Goal: Book appointment/travel/reservation

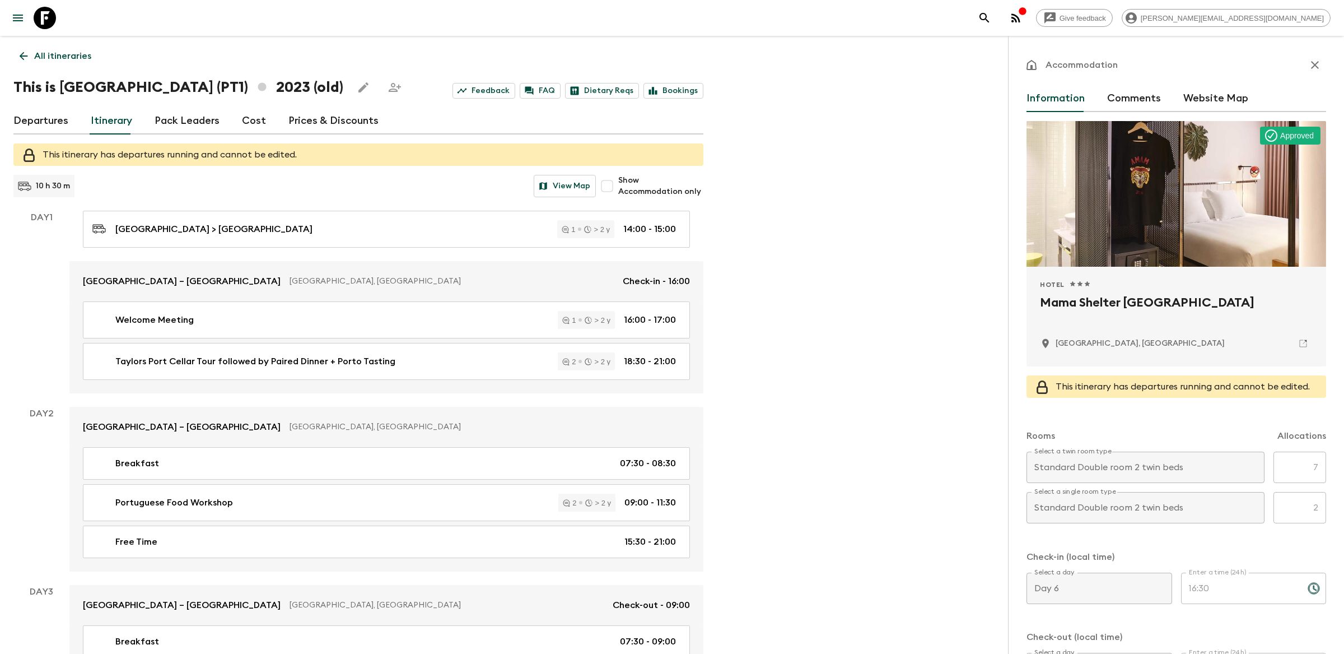
click at [989, 19] on icon "search adventures" at bounding box center [985, 18] width 10 height 10
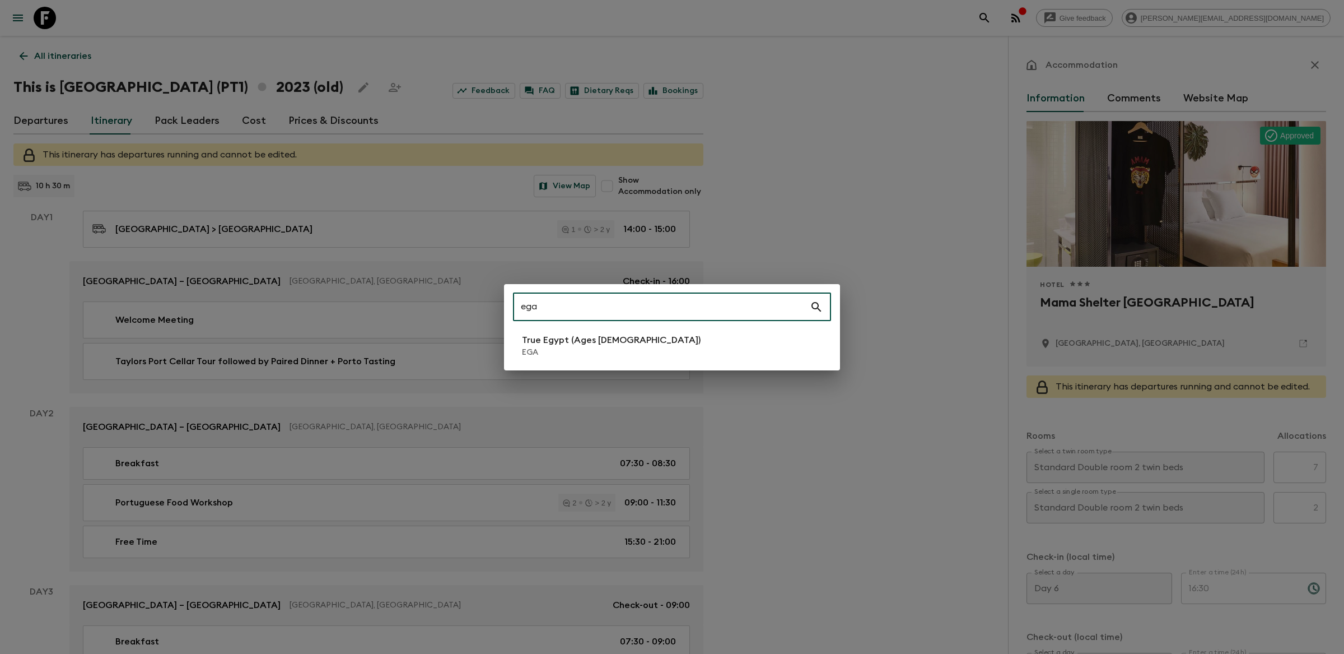
type input "ega"
click at [560, 355] on p "EGA" at bounding box center [611, 352] width 179 height 11
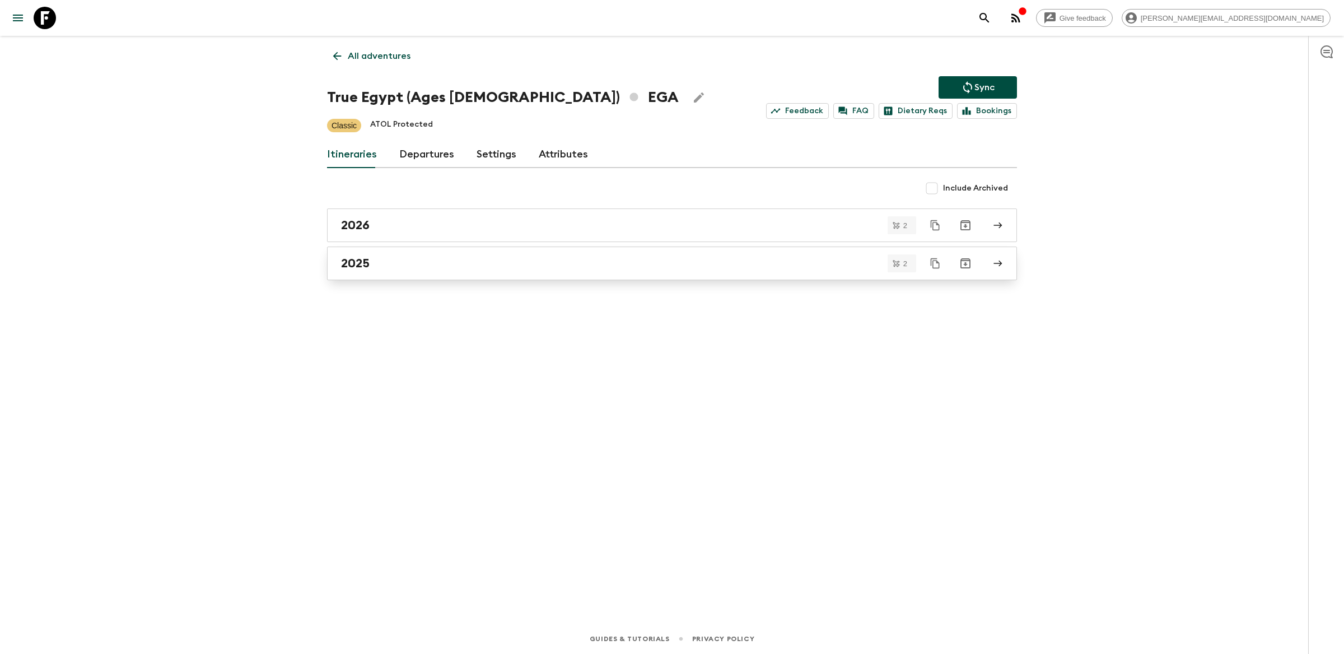
click at [441, 269] on div "2025" at bounding box center [661, 263] width 641 height 15
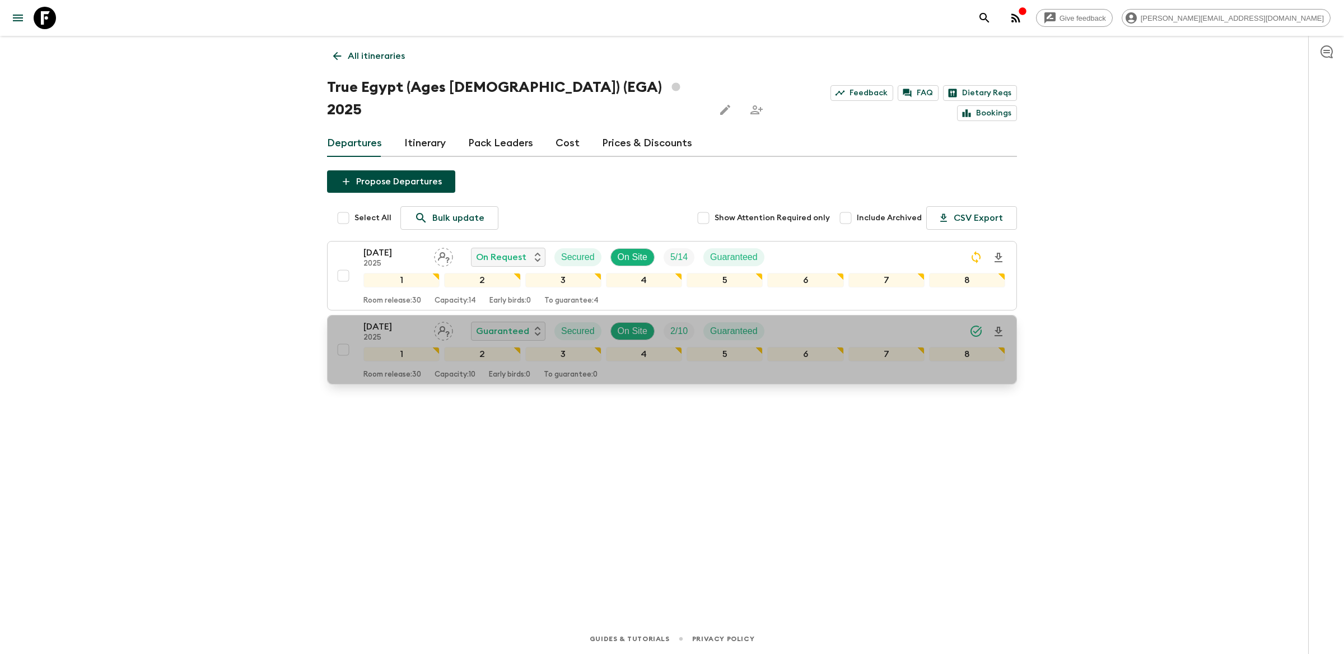
click at [811, 320] on div "[DATE] 2025 Guaranteed Secured On Site 2 / 10 Guaranteed" at bounding box center [684, 331] width 642 height 22
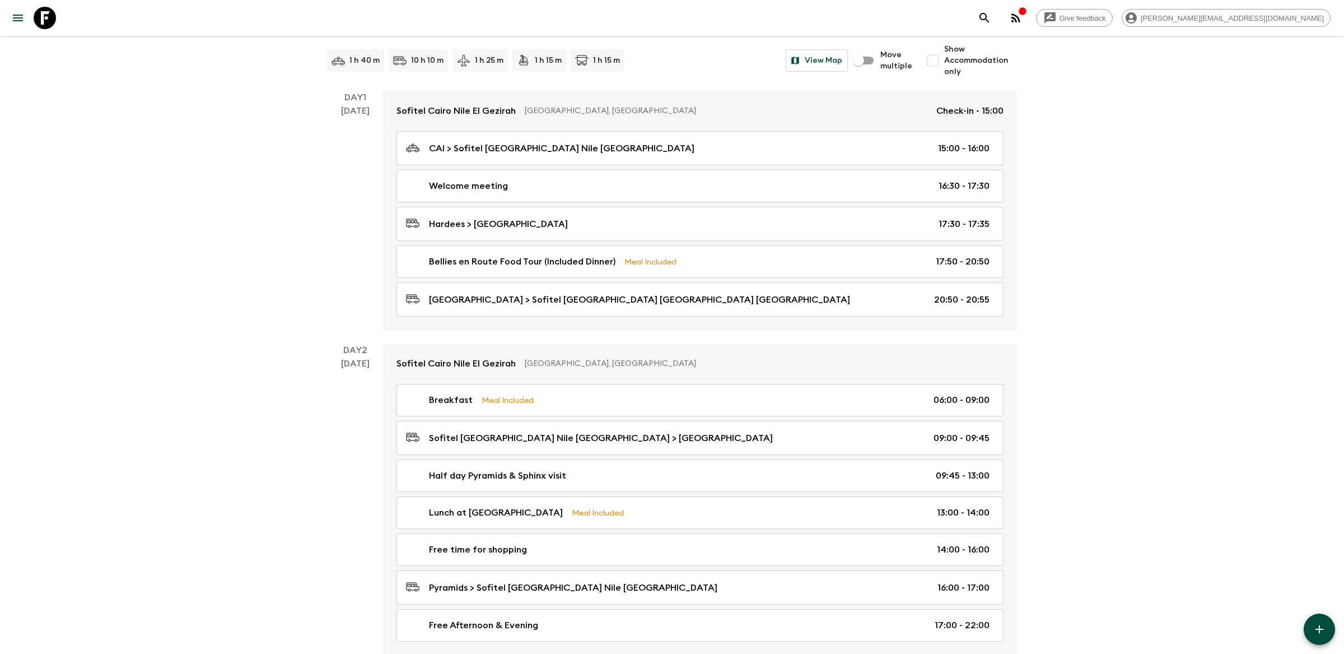
scroll to position [141, 0]
